Goal: Answer question/provide support

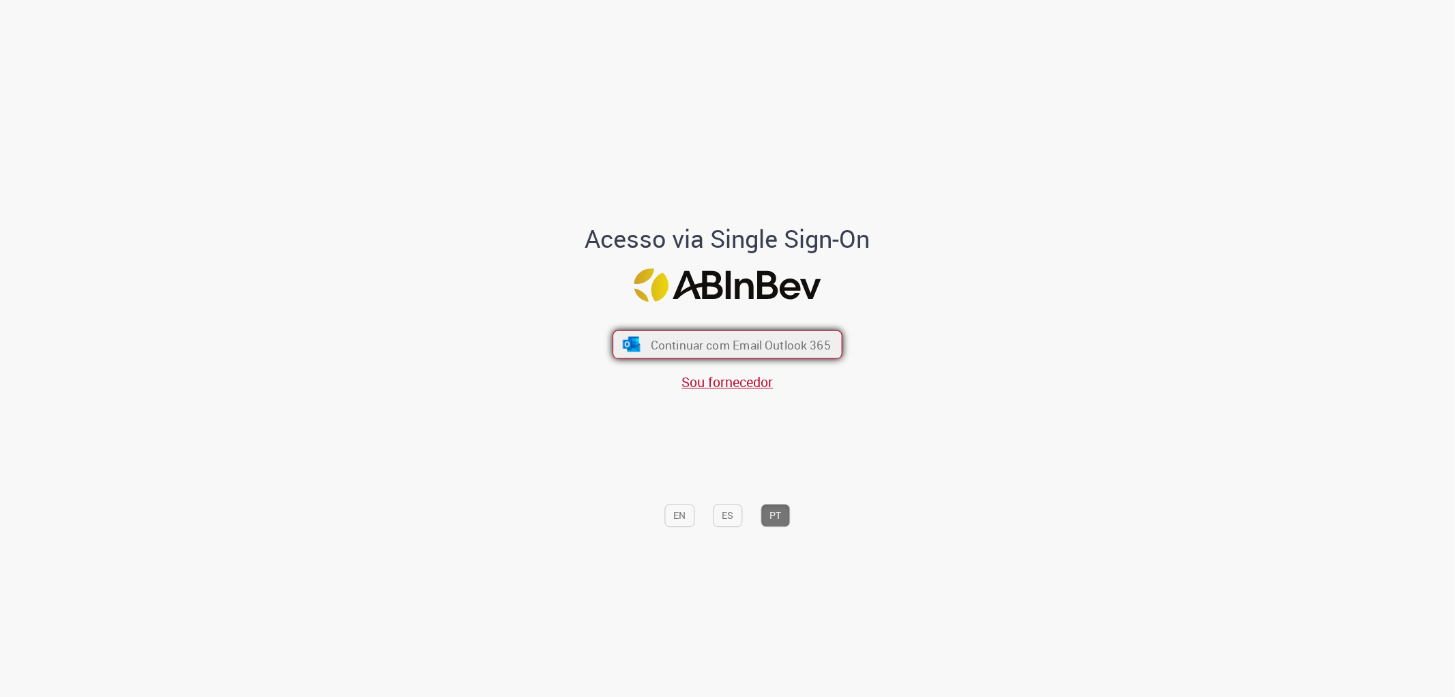
click at [711, 347] on span "Continuar com Email Outlook 365" at bounding box center [741, 344] width 180 height 16
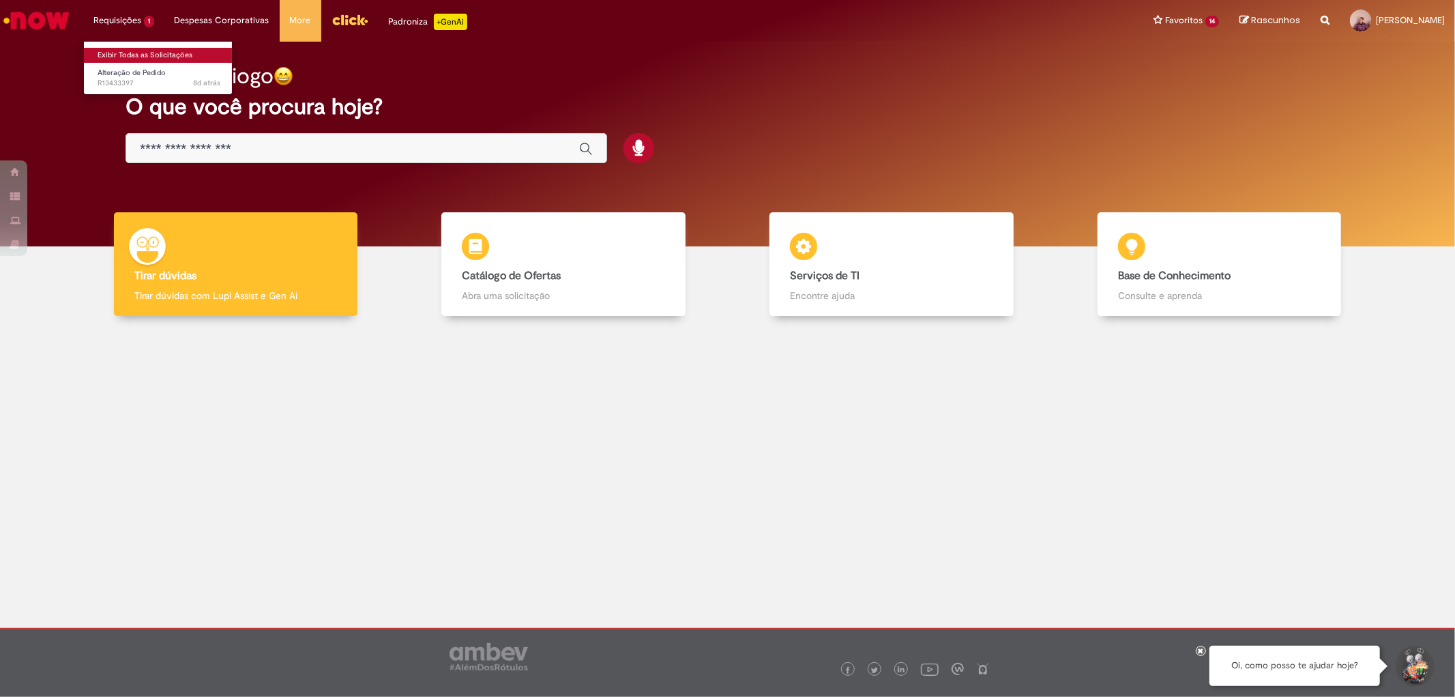
click at [158, 59] on link "Exibir Todas as Solicitações" at bounding box center [159, 55] width 150 height 15
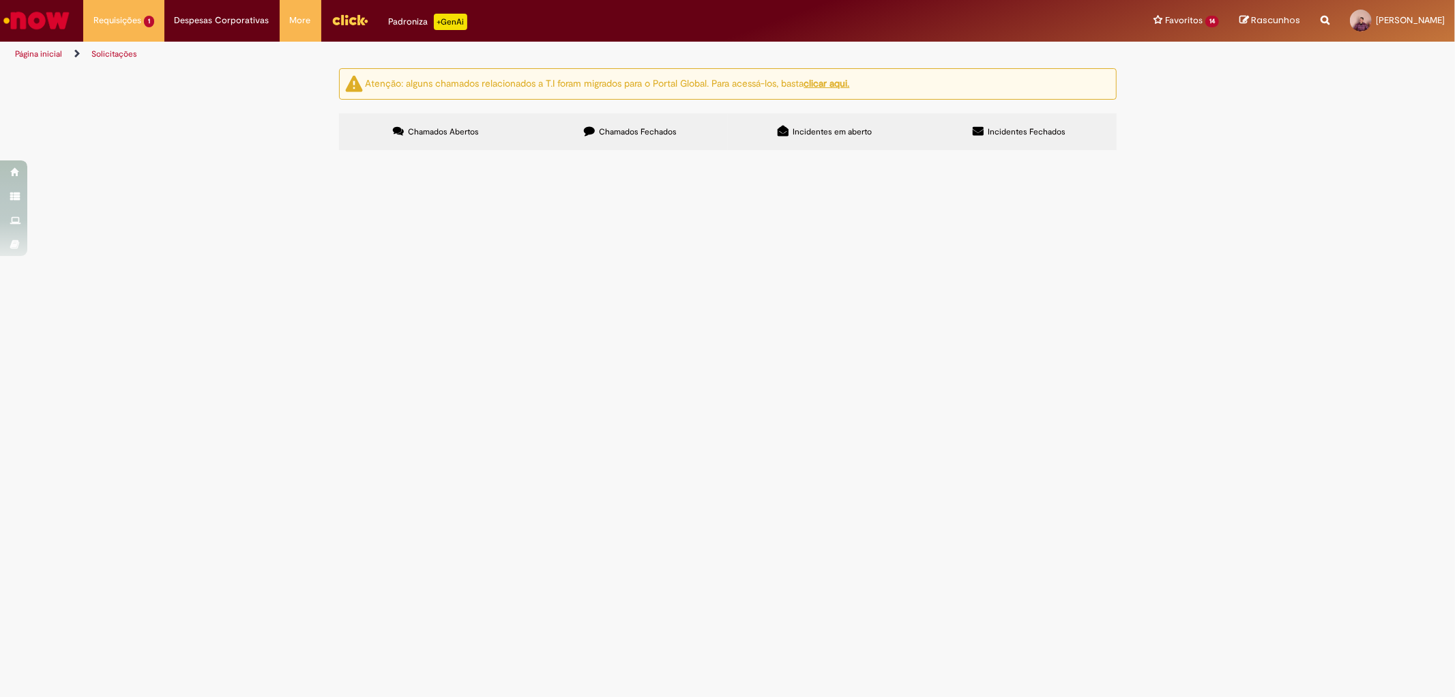
click at [615, 133] on span "Chamados Fechados" at bounding box center [638, 131] width 78 height 11
click at [0, 0] on span "Solicito a compra das lâmpadas acima para tratar condições inseguras de ilumina…" at bounding box center [0, 0] width 0 height 0
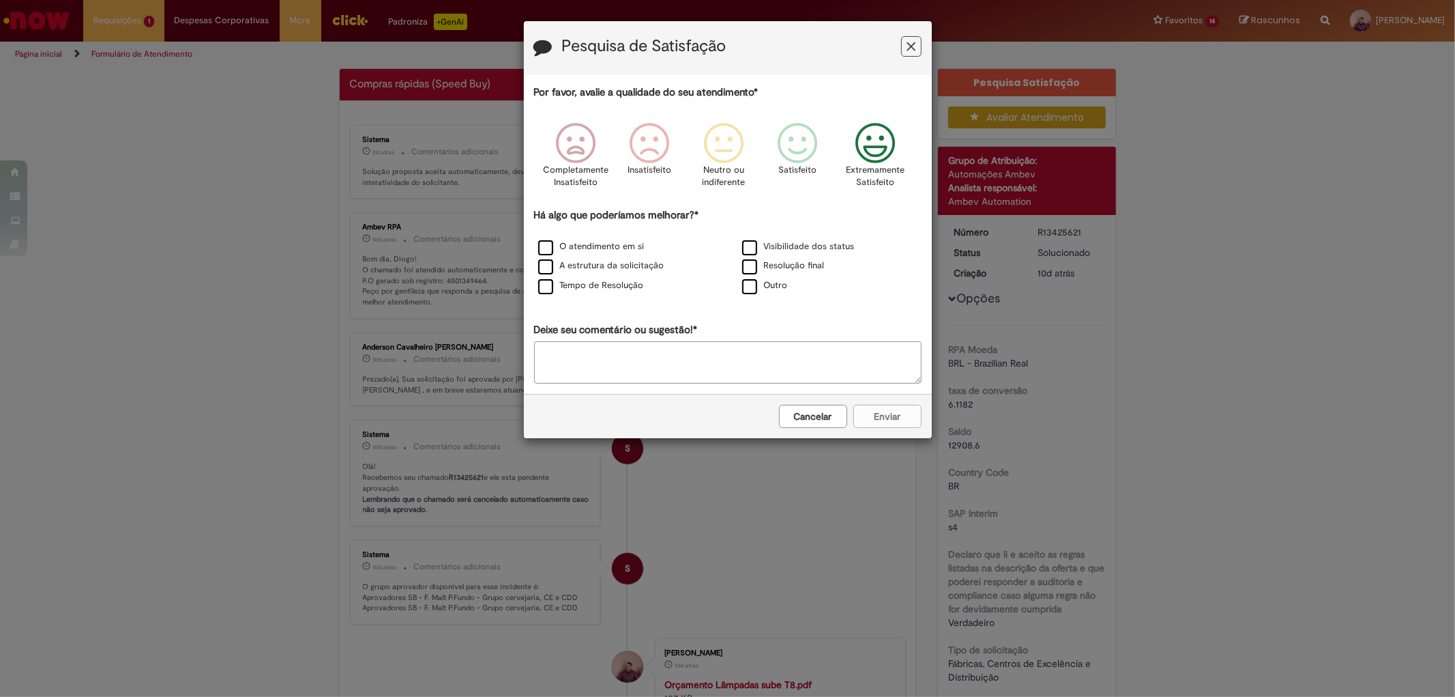
click at [869, 147] on icon "Feedback" at bounding box center [874, 143] width 51 height 41
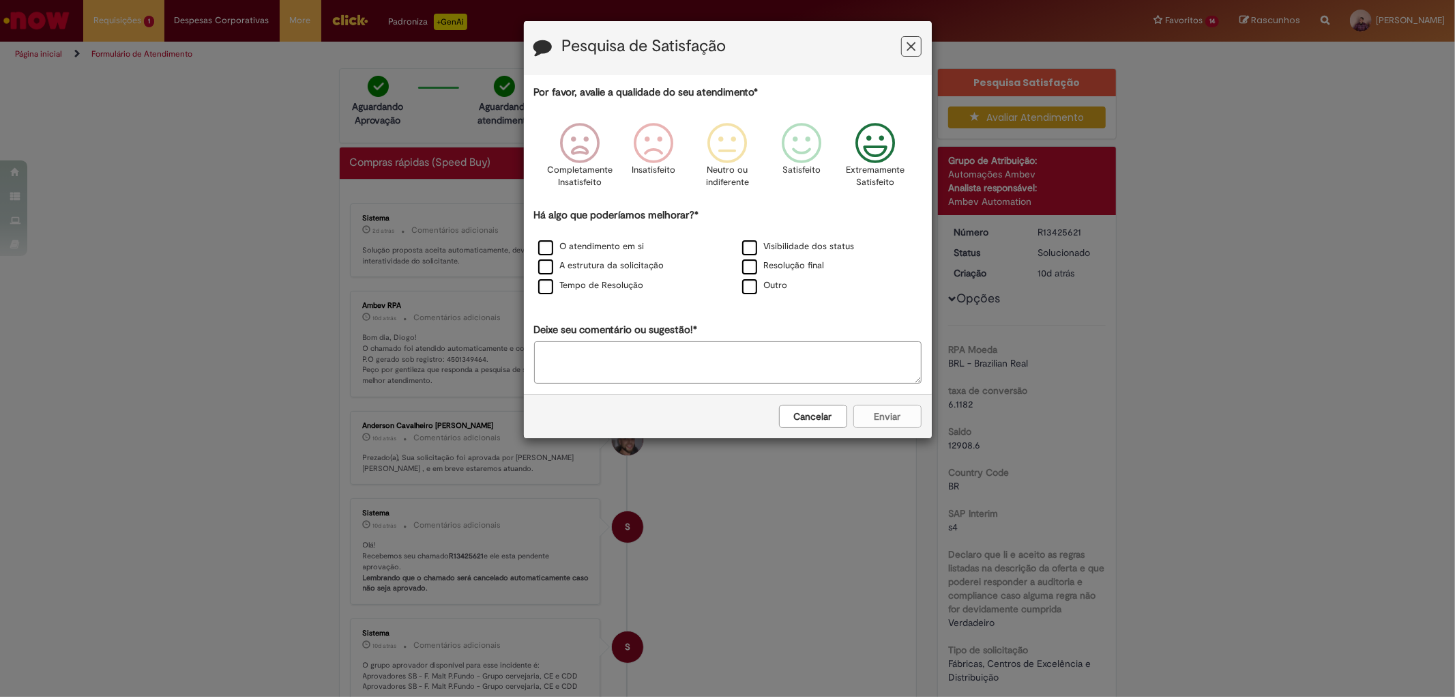
click at [789, 261] on div "Resolução final" at bounding box center [829, 266] width 201 height 17
click at [813, 272] on label "Resolução final" at bounding box center [783, 265] width 83 height 13
click at [872, 420] on button "Enviar" at bounding box center [887, 416] width 68 height 23
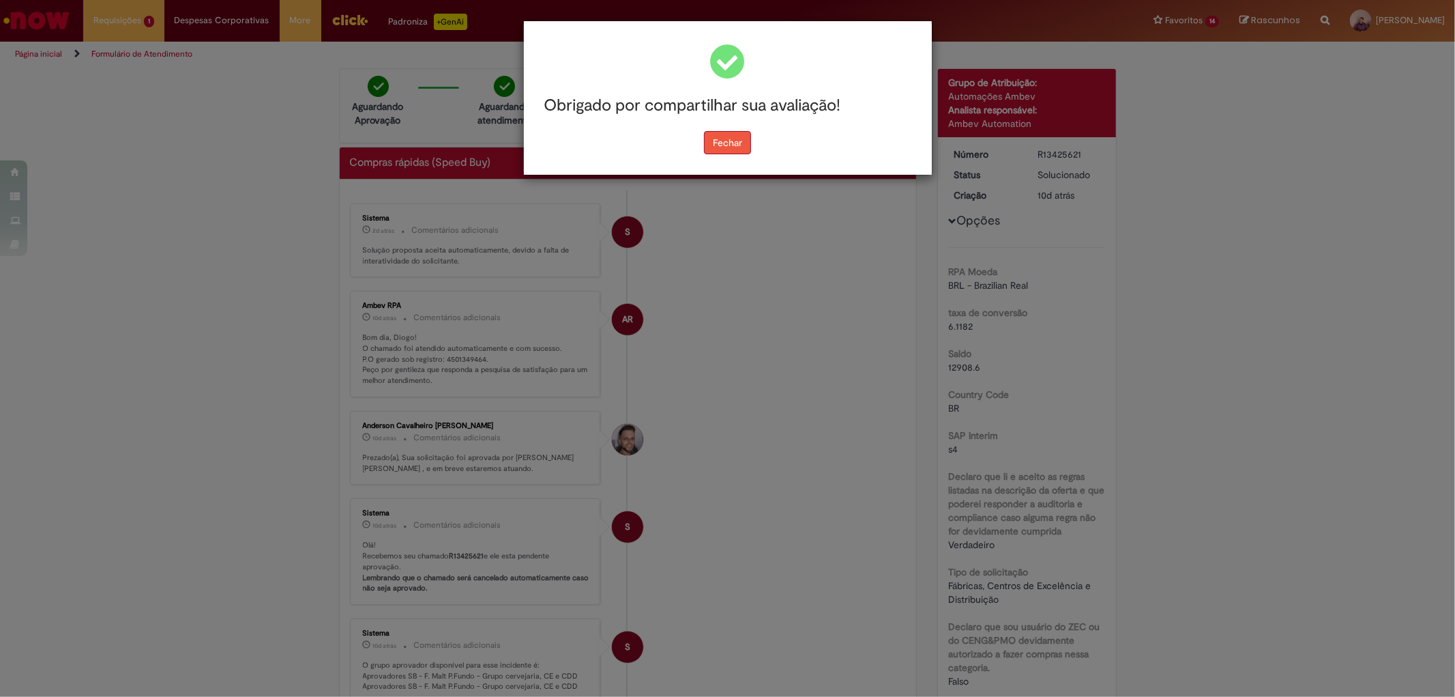
click at [728, 144] on button "Fechar" at bounding box center [727, 142] width 47 height 23
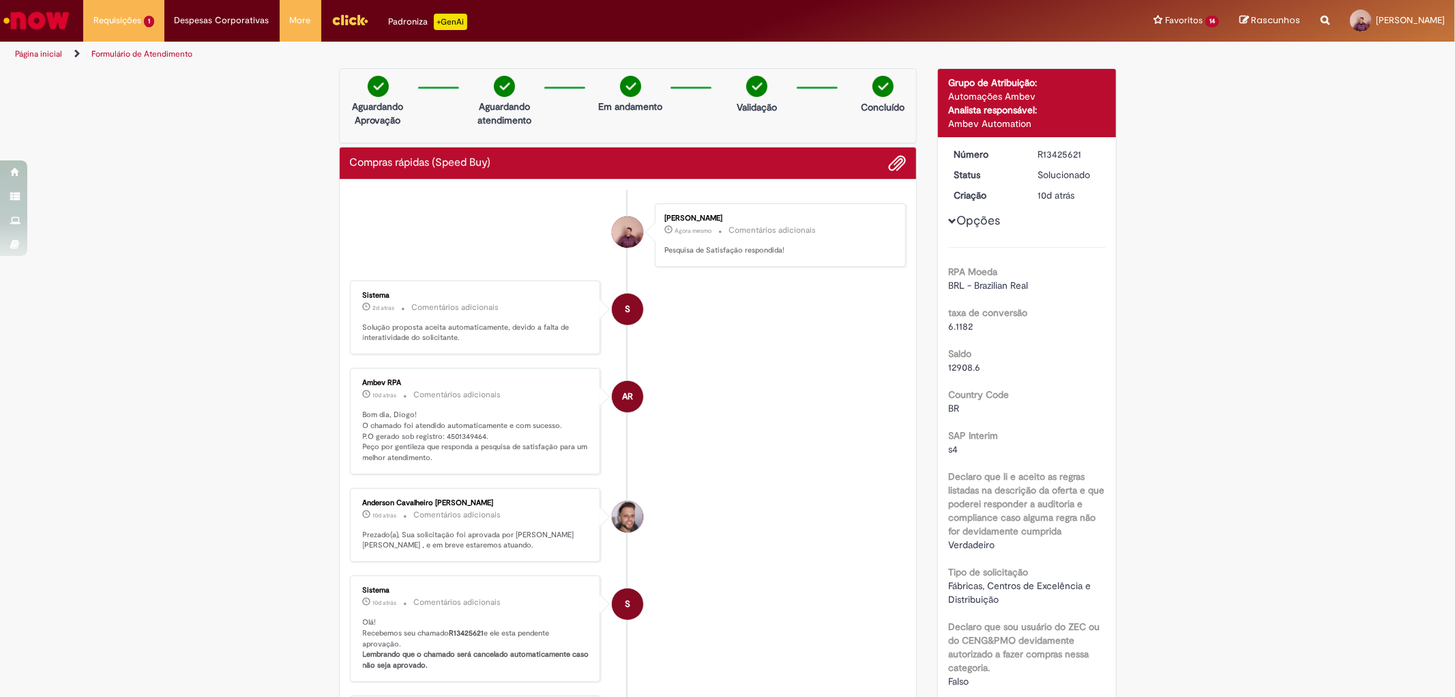
click at [465, 437] on p "Bom dia, Diogo! O chamado foi atendido automaticamente e com sucesso. P.O gerad…" at bounding box center [476, 436] width 227 height 54
copy p "4501349464"
